Goal: Task Accomplishment & Management: Use online tool/utility

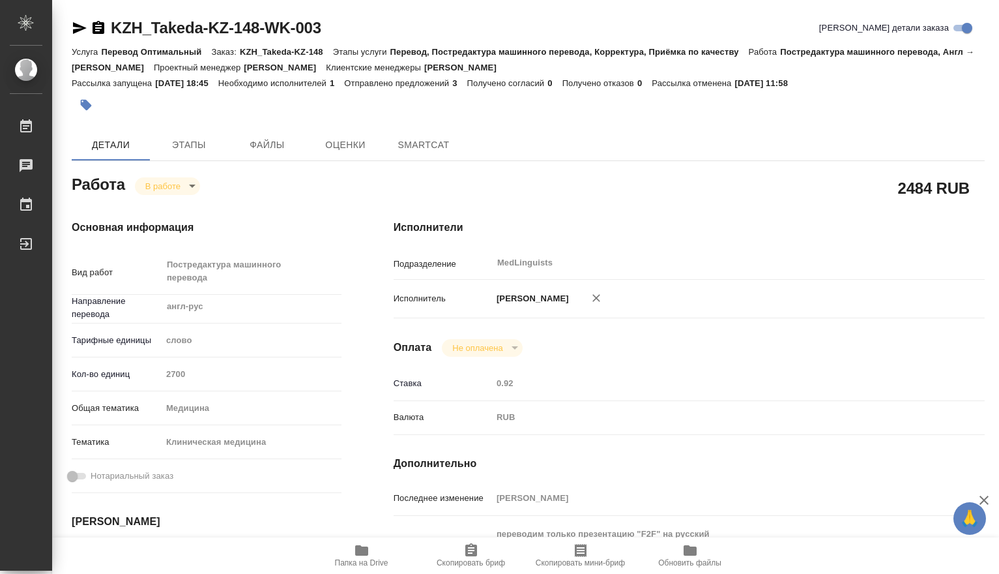
type textarea "x"
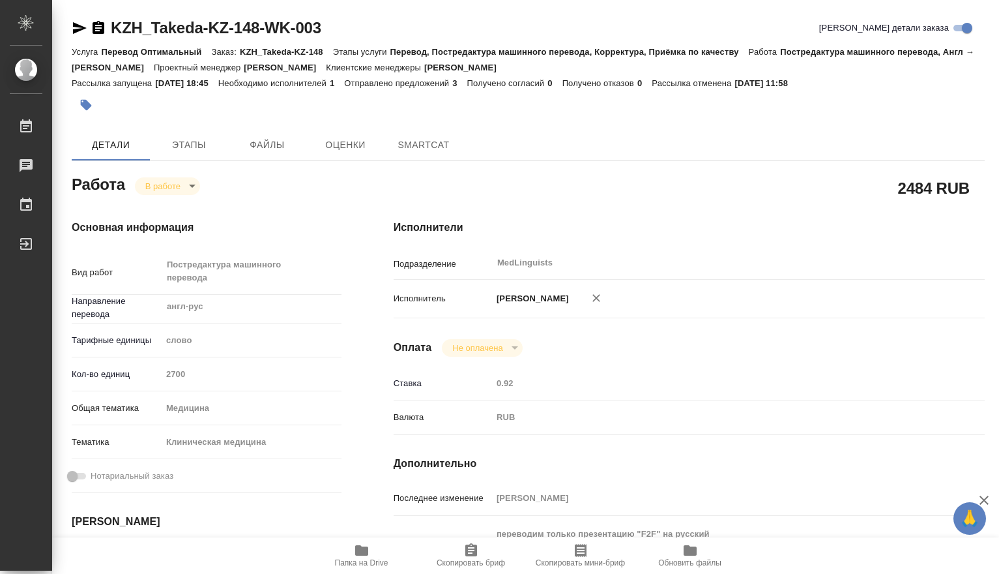
type textarea "x"
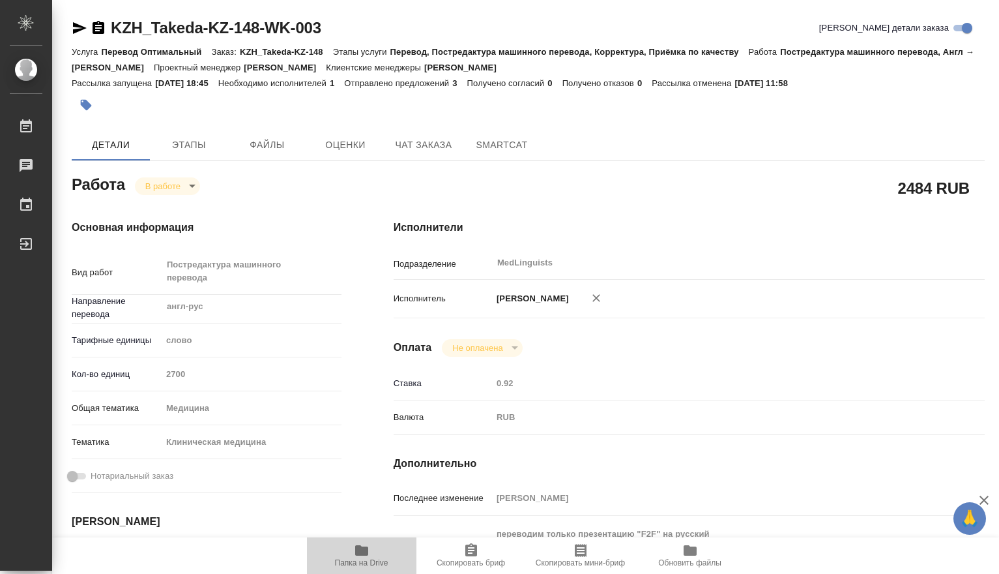
click at [360, 551] on icon "button" at bounding box center [361, 550] width 13 height 10
type textarea "x"
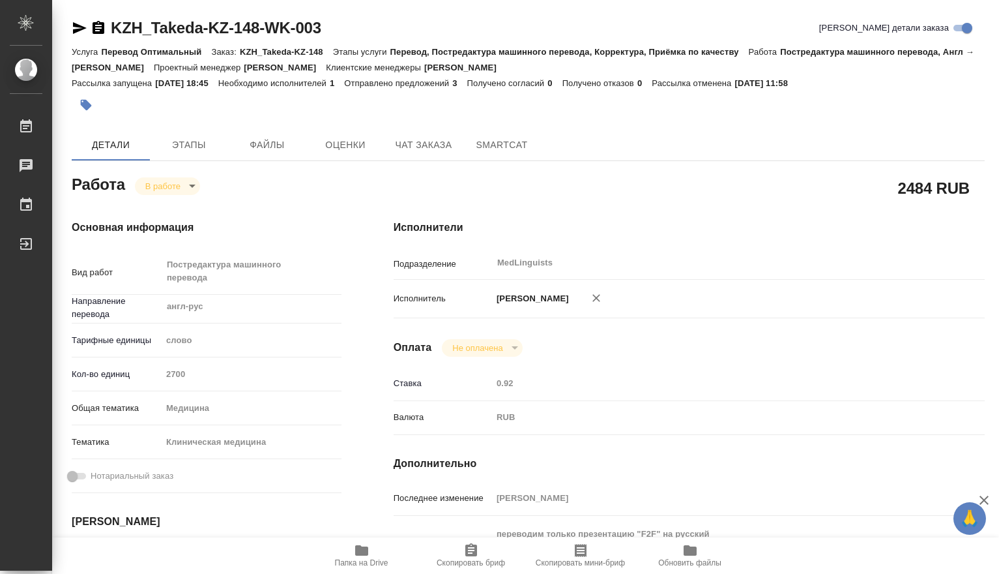
type textarea "x"
click at [188, 187] on body "🙏 .cls-1 fill:#fff; AWATERA Dmitrieva Olga Работы 0 Чаты График Выйти KZH_Taked…" at bounding box center [499, 287] width 999 height 574
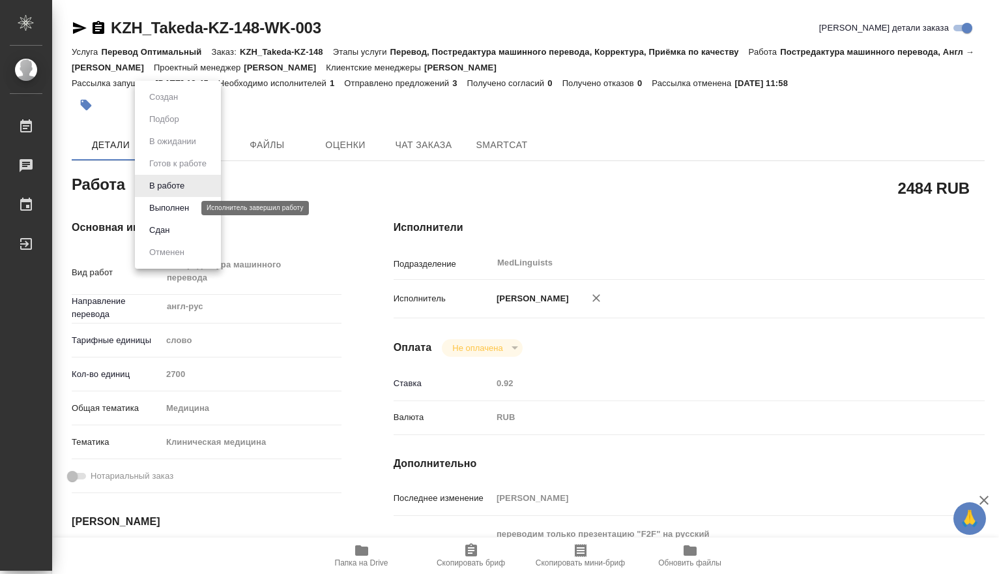
click at [164, 210] on button "Выполнен" at bounding box center [169, 208] width 48 height 14
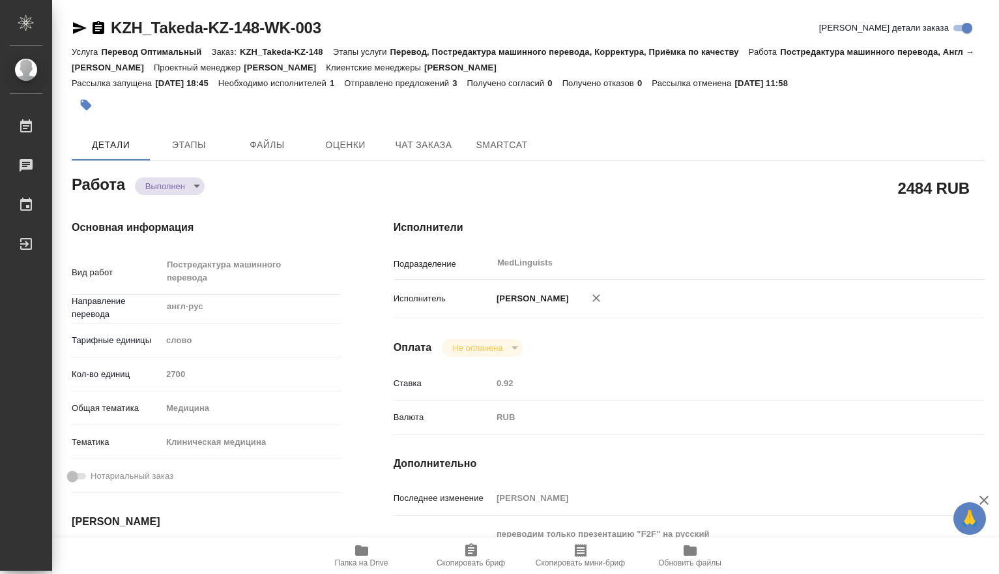
type textarea "x"
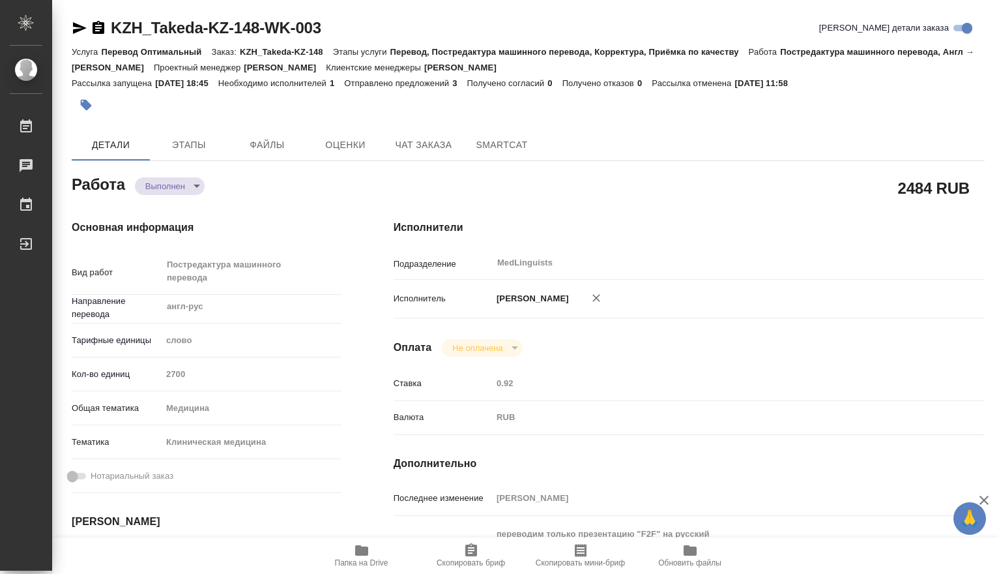
type textarea "x"
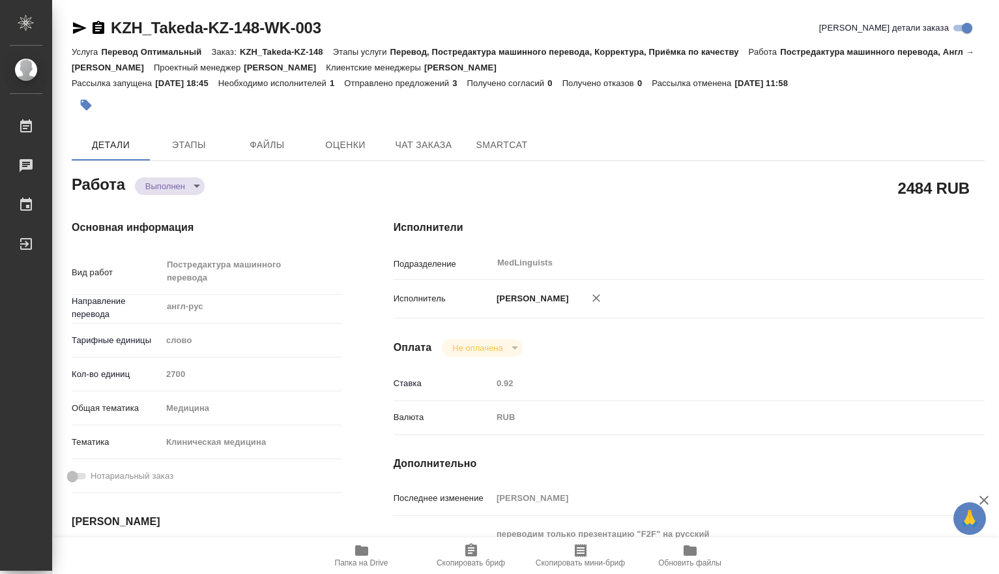
type textarea "x"
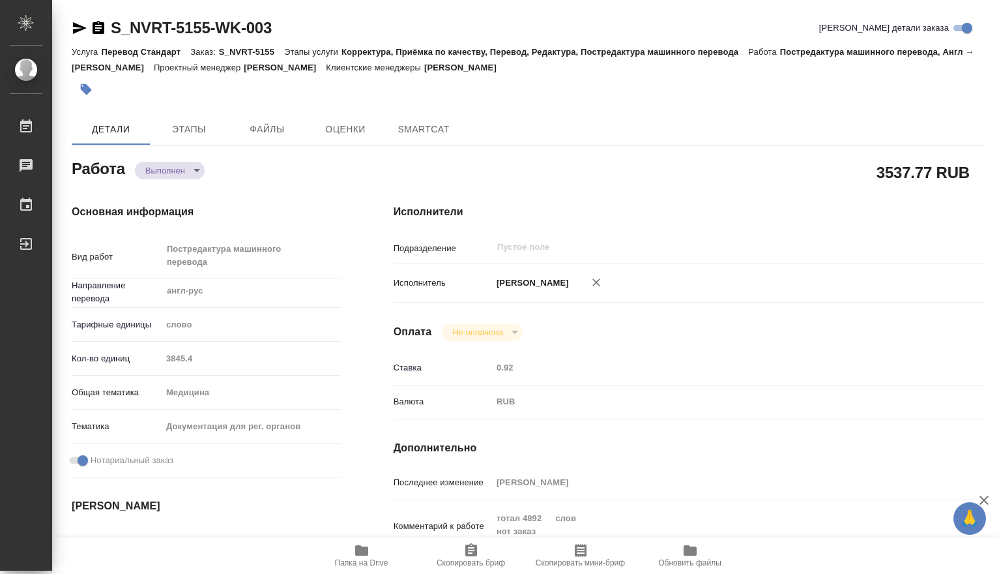
type textarea "x"
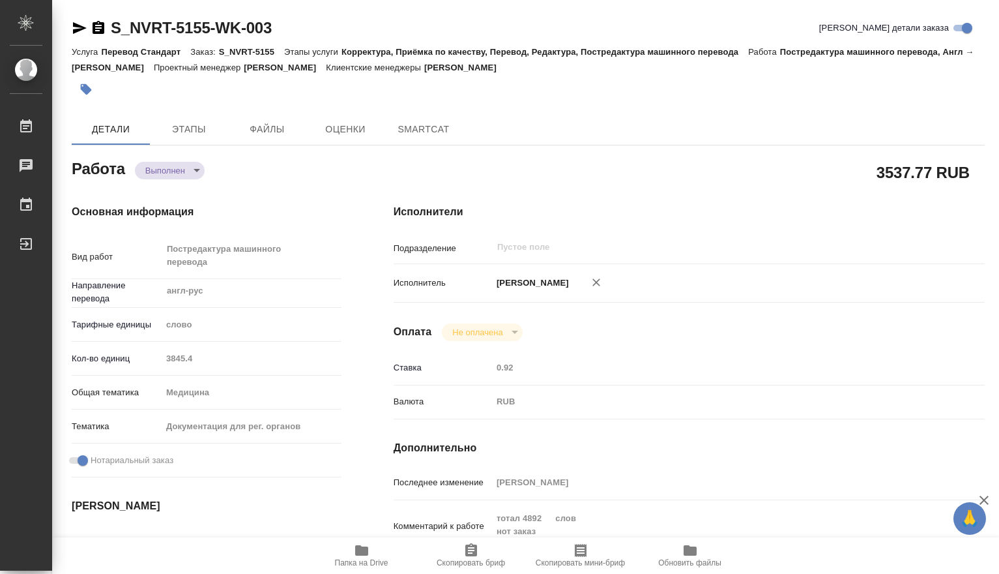
type textarea "x"
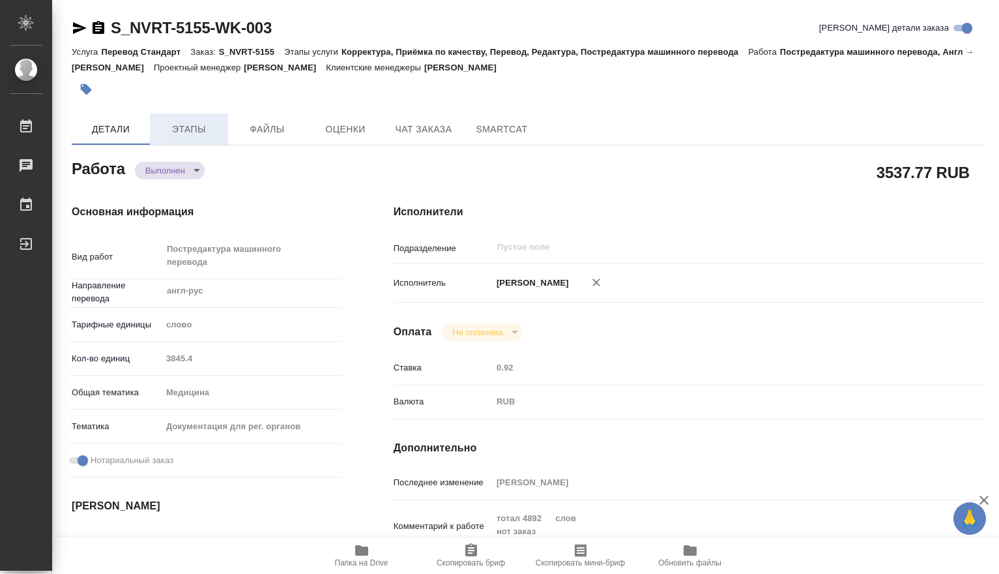
type textarea "x"
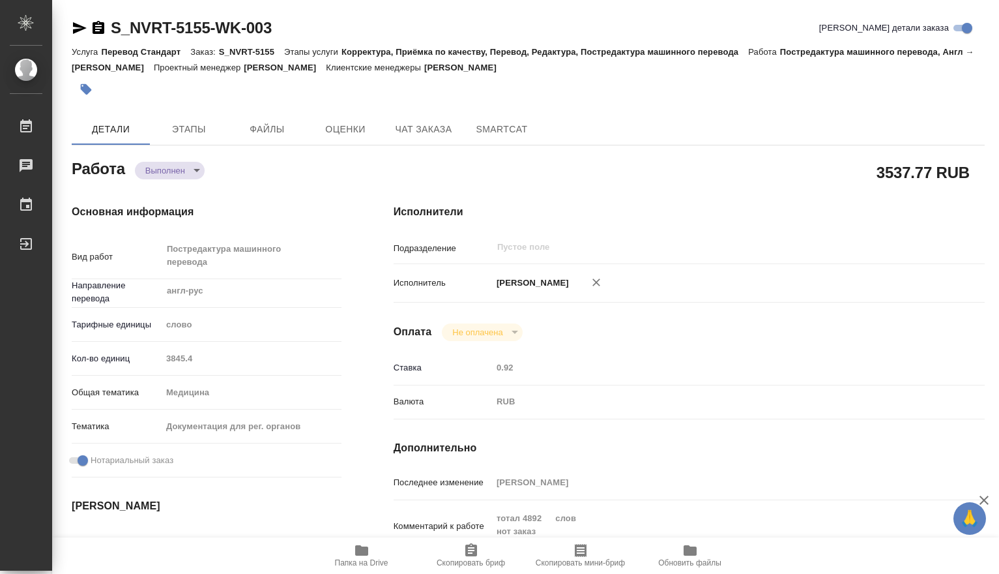
type textarea "x"
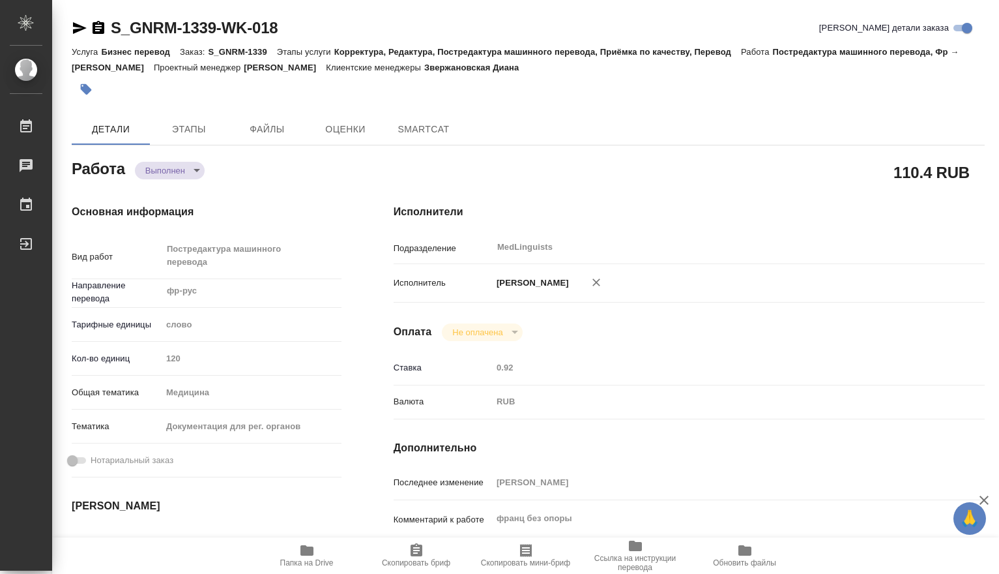
type textarea "x"
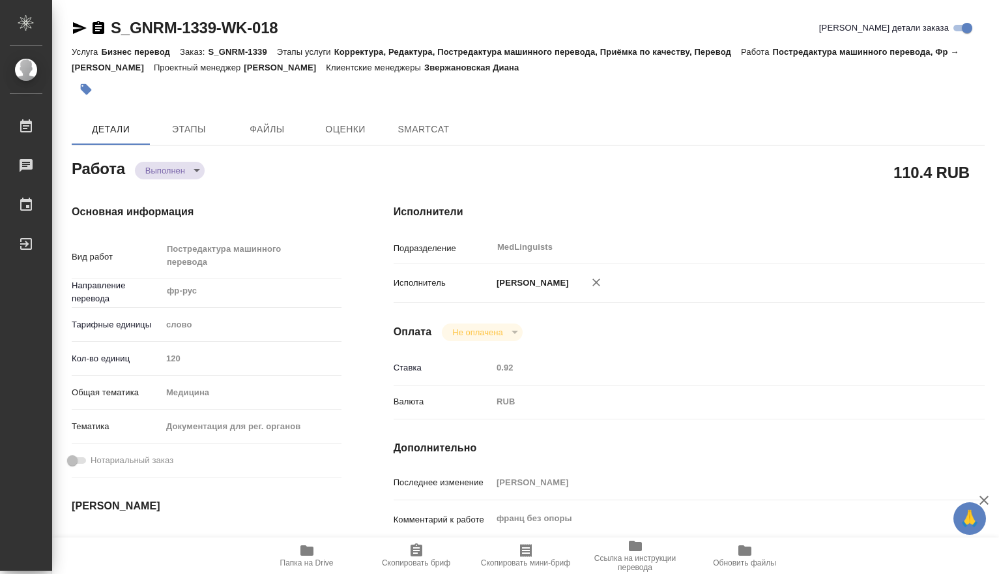
type textarea "x"
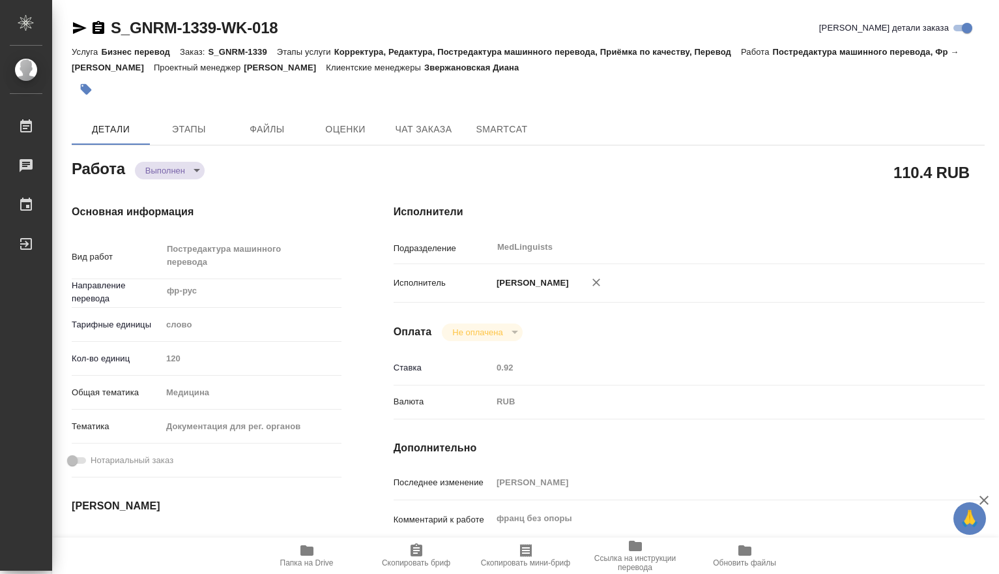
type textarea "x"
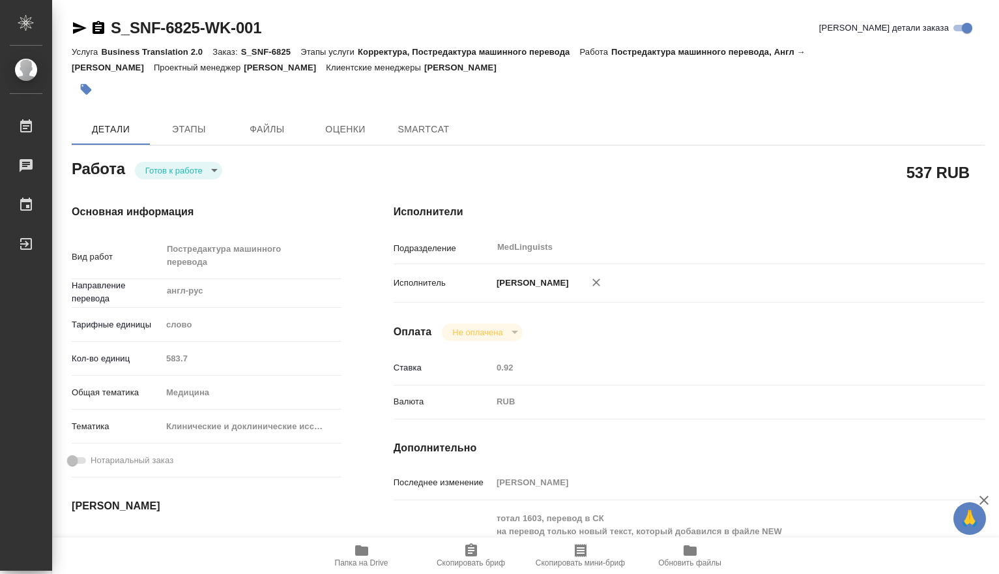
type textarea "x"
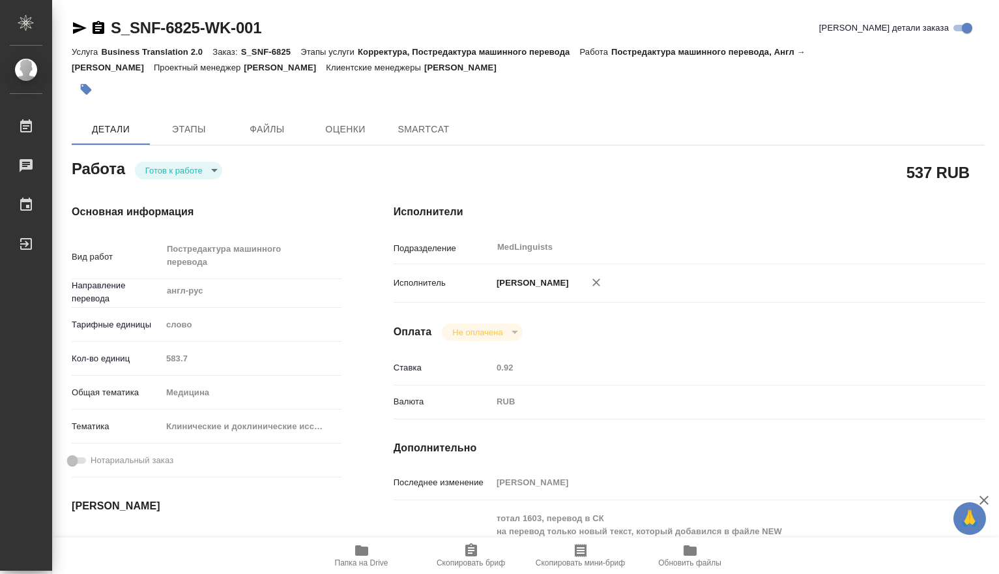
type textarea "x"
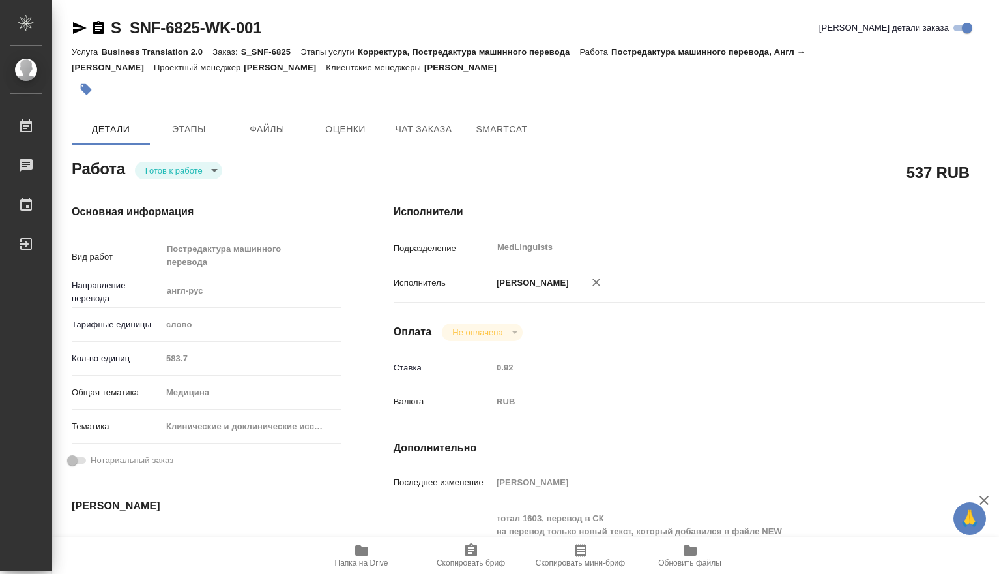
type textarea "x"
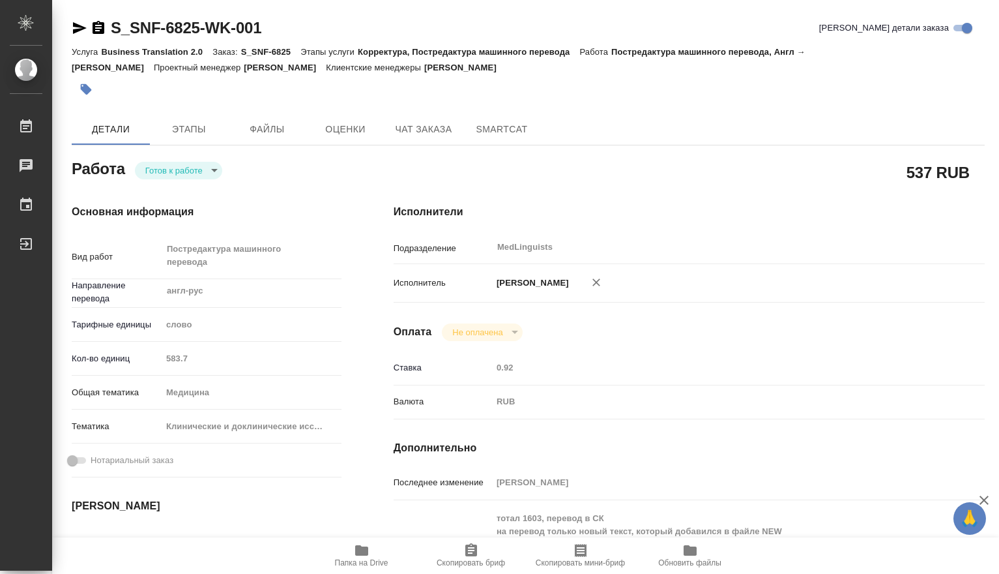
scroll to position [217, 0]
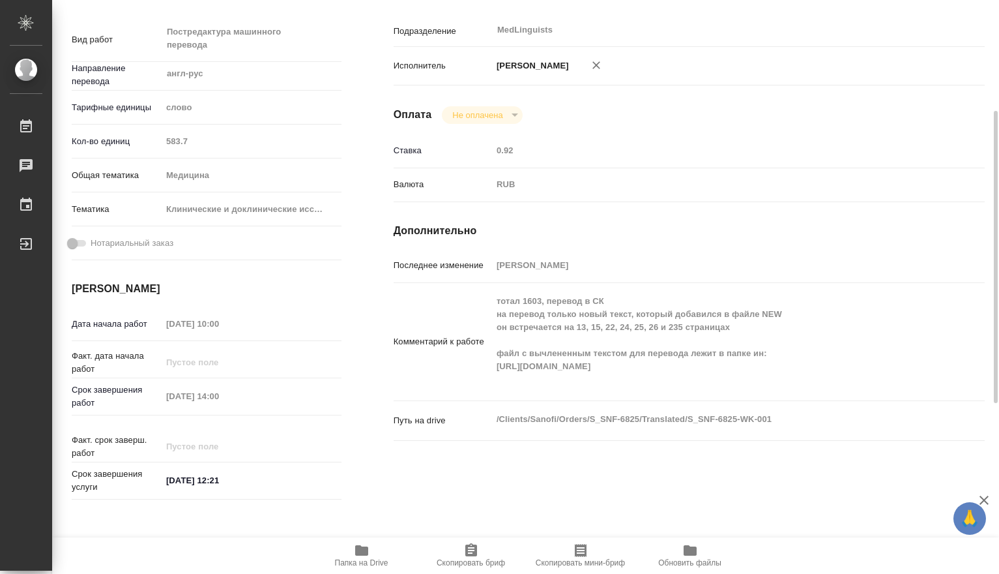
type textarea "x"
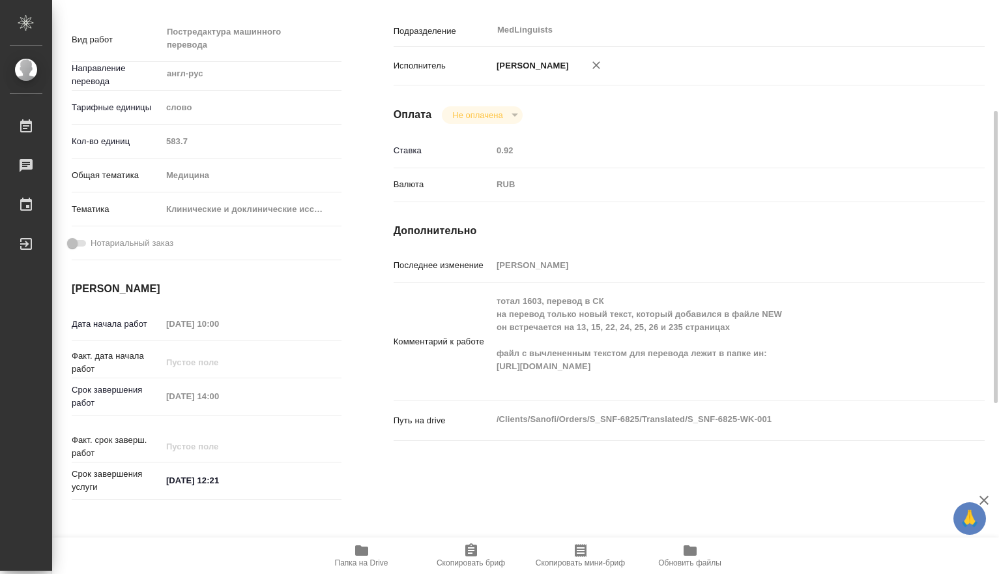
scroll to position [0, 0]
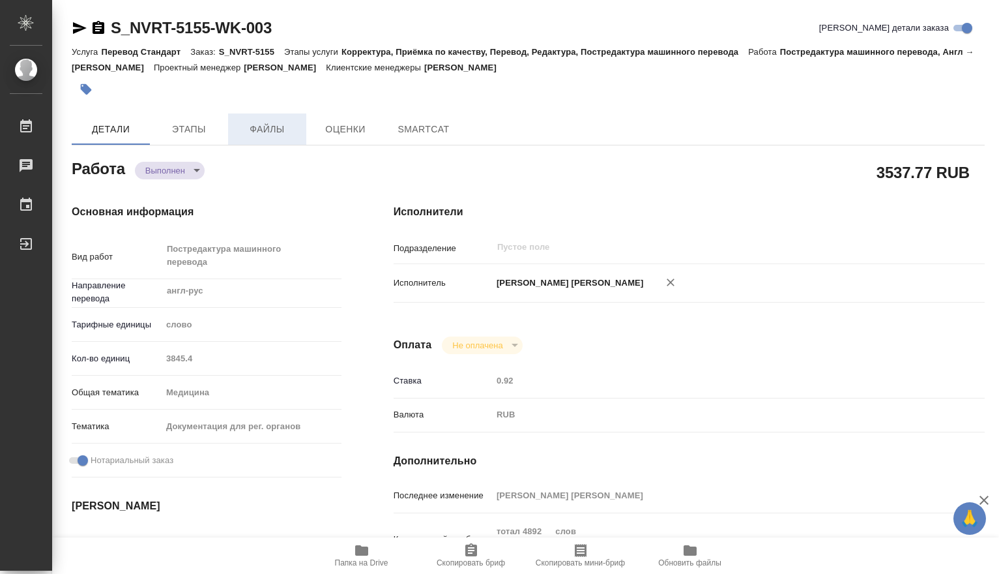
type textarea "x"
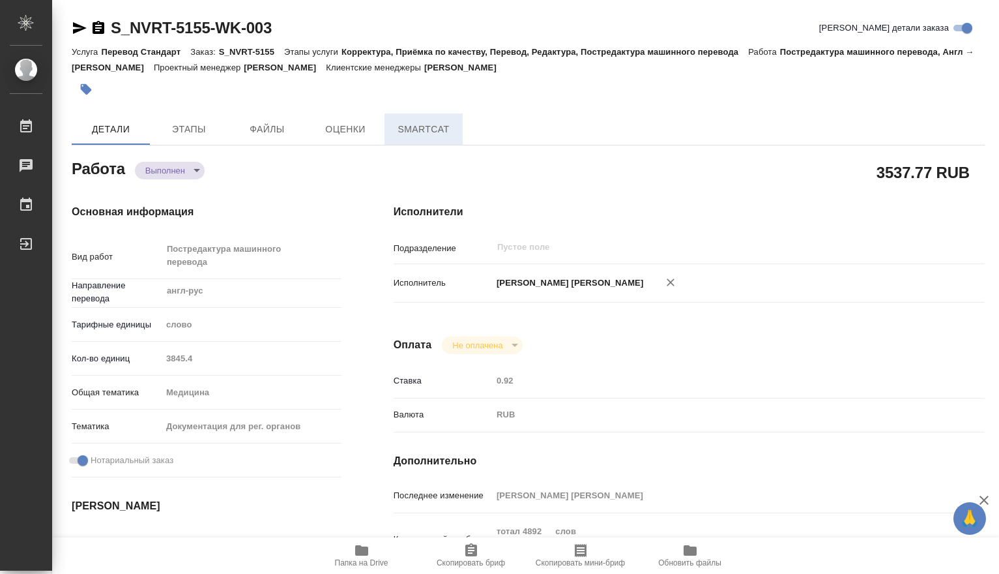
type textarea "x"
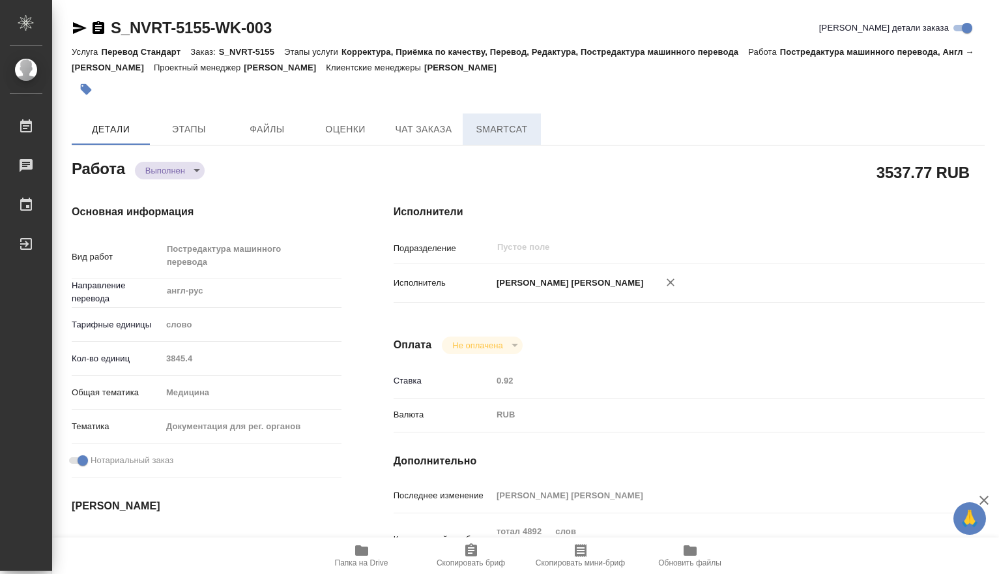
click at [489, 129] on span "SmartCat" at bounding box center [502, 129] width 63 height 16
type textarea "x"
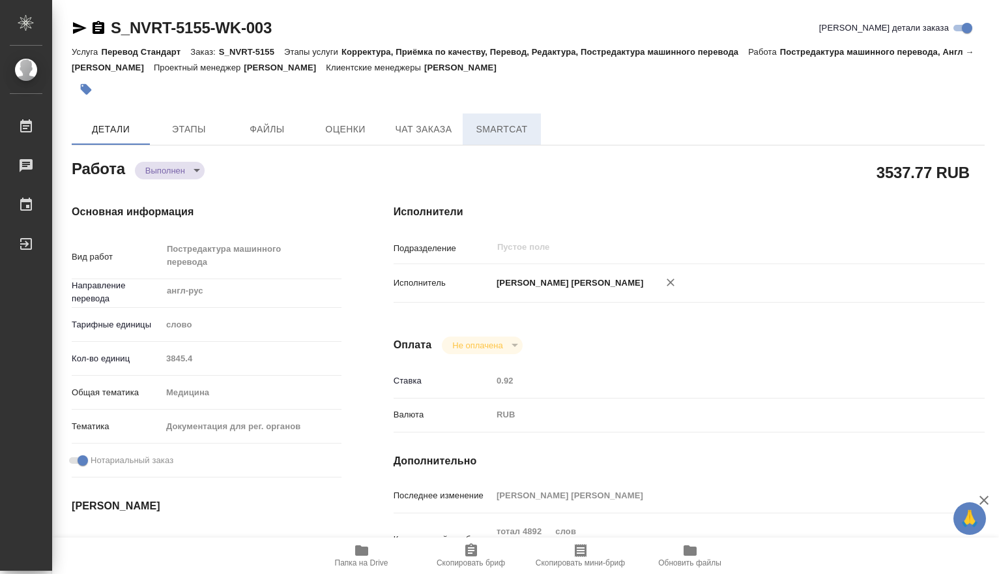
type textarea "x"
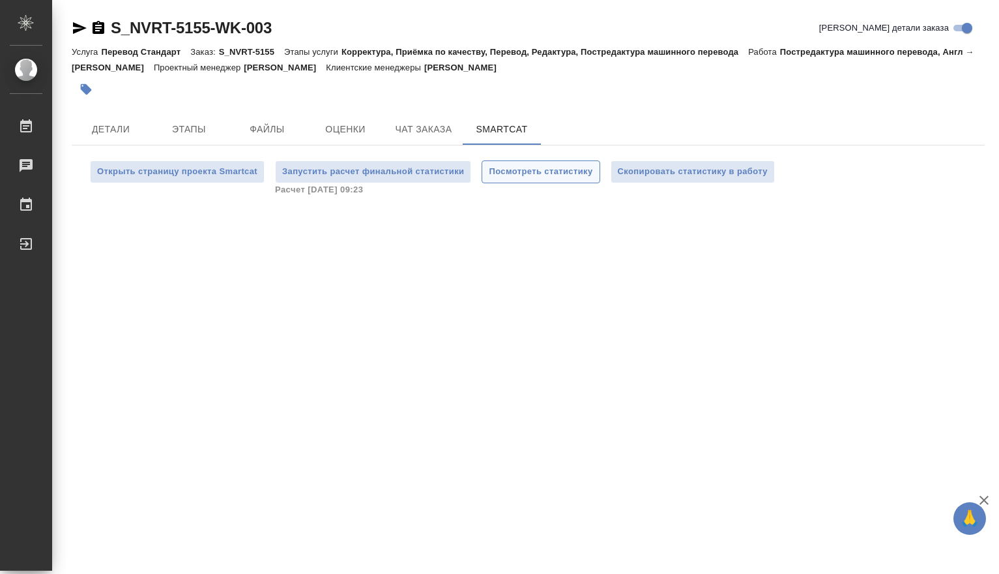
click at [540, 168] on span "Посмотреть статистику" at bounding box center [541, 171] width 104 height 15
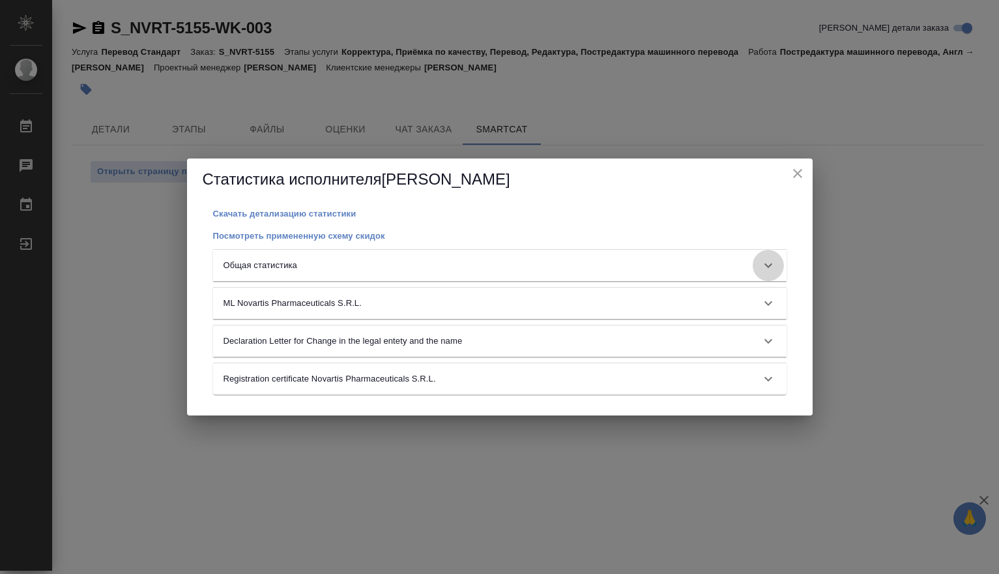
click at [772, 261] on icon at bounding box center [769, 265] width 16 height 16
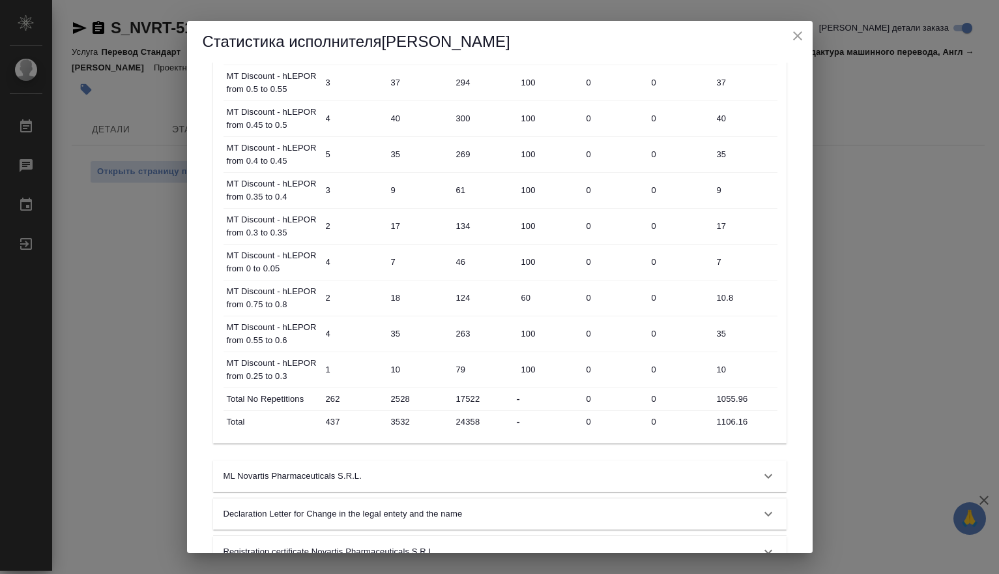
scroll to position [687, 0]
